Goal: Task Accomplishment & Management: Manage account settings

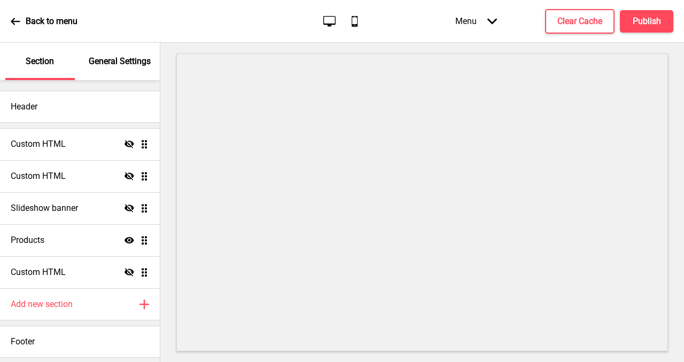
drag, startPoint x: 163, startPoint y: 260, endPoint x: 167, endPoint y: 306, distance: 46.6
click at [167, 306] on div at bounding box center [421, 202] width 523 height 319
drag, startPoint x: 158, startPoint y: 277, endPoint x: 162, endPoint y: 342, distance: 65.9
click at [154, 348] on div "Header Custom HTML Hide Drag Custom HTML Hide Drag Slideshow banner Hide Drag P…" at bounding box center [80, 219] width 160 height 278
click at [165, 342] on div at bounding box center [421, 202] width 523 height 319
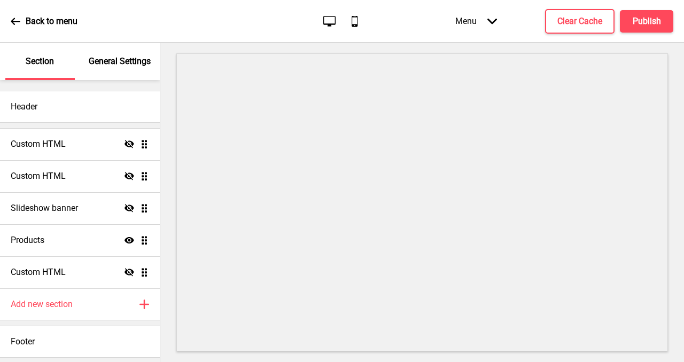
drag, startPoint x: 173, startPoint y: 339, endPoint x: 174, endPoint y: 356, distance: 16.6
click at [174, 356] on div at bounding box center [421, 202] width 523 height 319
click at [112, 56] on p "General Settings" at bounding box center [120, 62] width 62 height 12
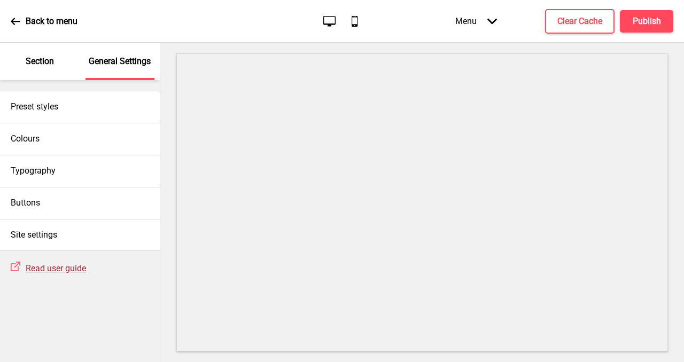
click at [68, 266] on span "Read user guide" at bounding box center [56, 268] width 60 height 10
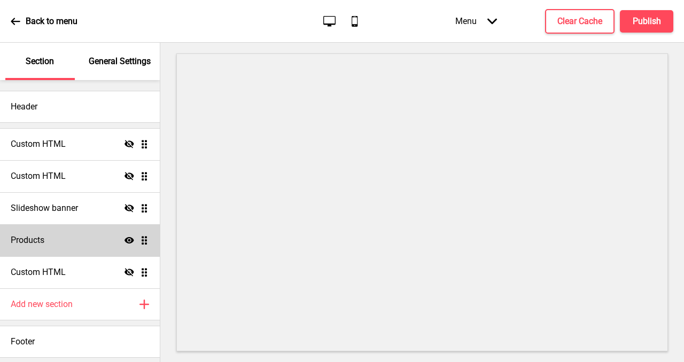
click at [89, 246] on div "Products Show Drag" at bounding box center [80, 240] width 160 height 32
select select "list"
select select "contain"
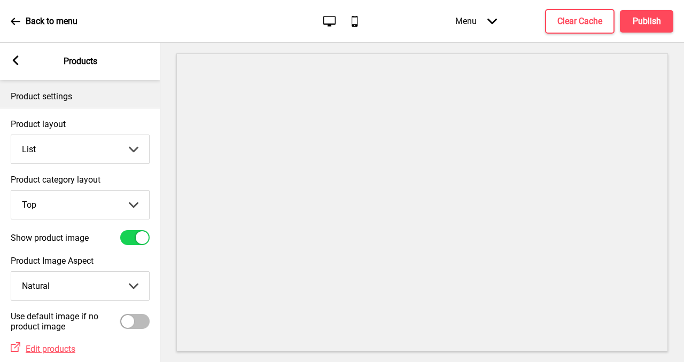
drag, startPoint x: 174, startPoint y: 158, endPoint x: 170, endPoint y: 226, distance: 67.9
click at [170, 226] on div at bounding box center [421, 202] width 523 height 319
click at [44, 348] on span "Edit products" at bounding box center [51, 349] width 50 height 10
